Goal: Go to known website: Access a specific website the user already knows

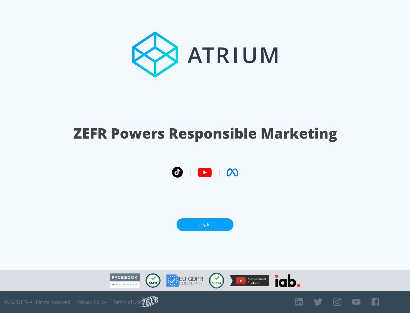
click at [205, 225] on link "Log In" at bounding box center [205, 224] width 57 height 13
